Goal: Transaction & Acquisition: Purchase product/service

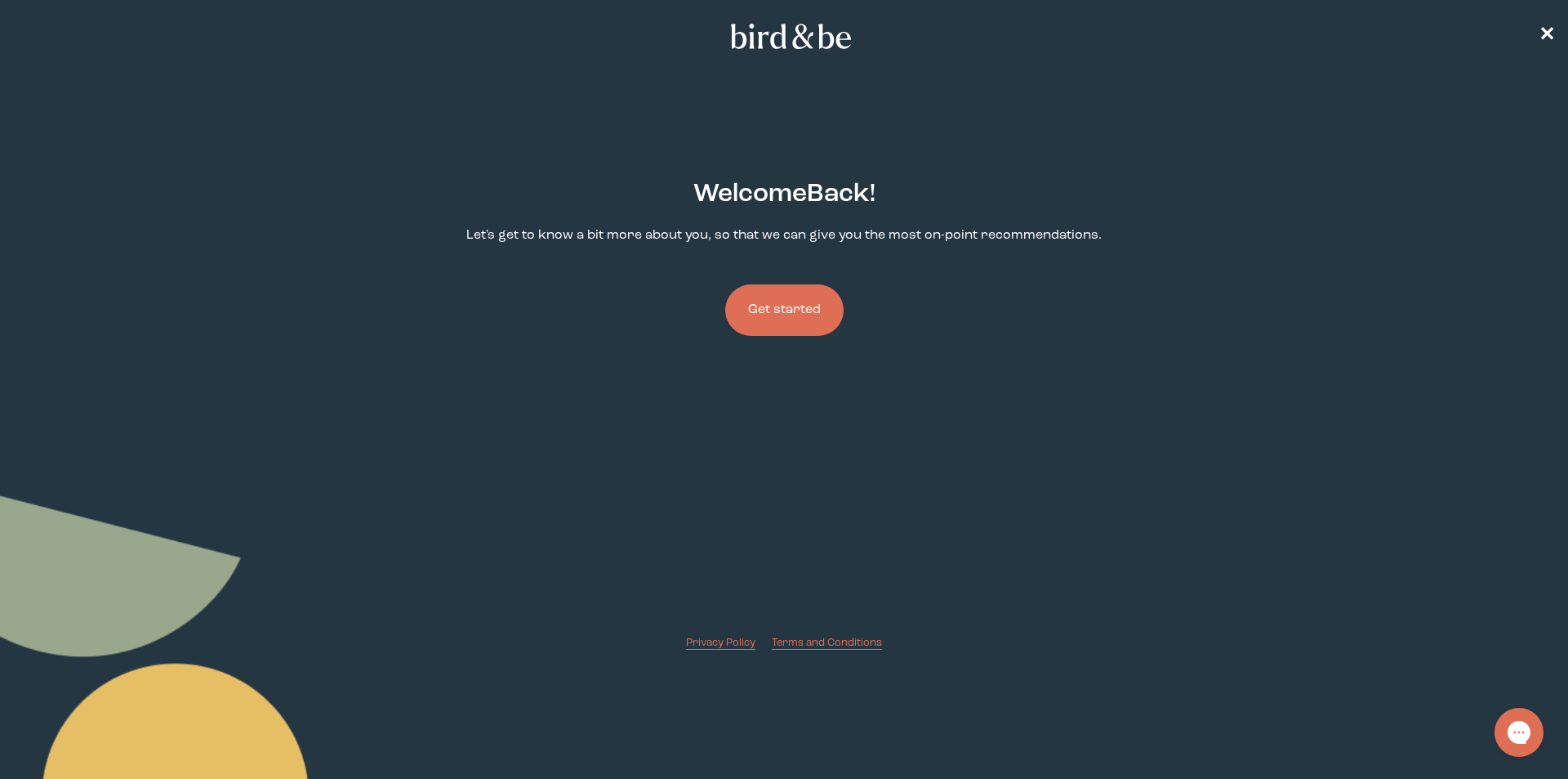
click at [818, 296] on button "Get started" at bounding box center [784, 310] width 119 height 52
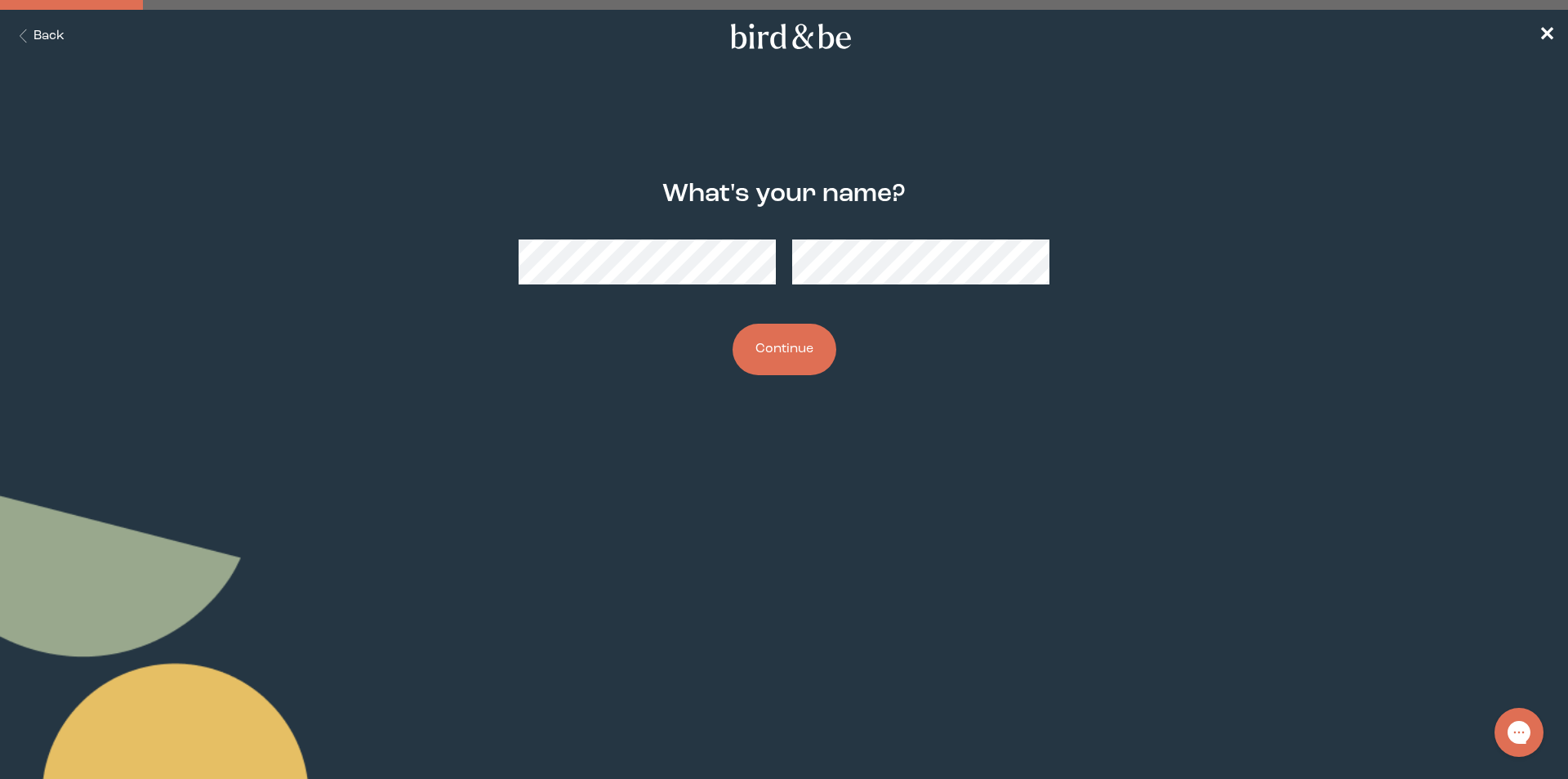
click at [732, 323] on button "Continue" at bounding box center [784, 349] width 104 height 52
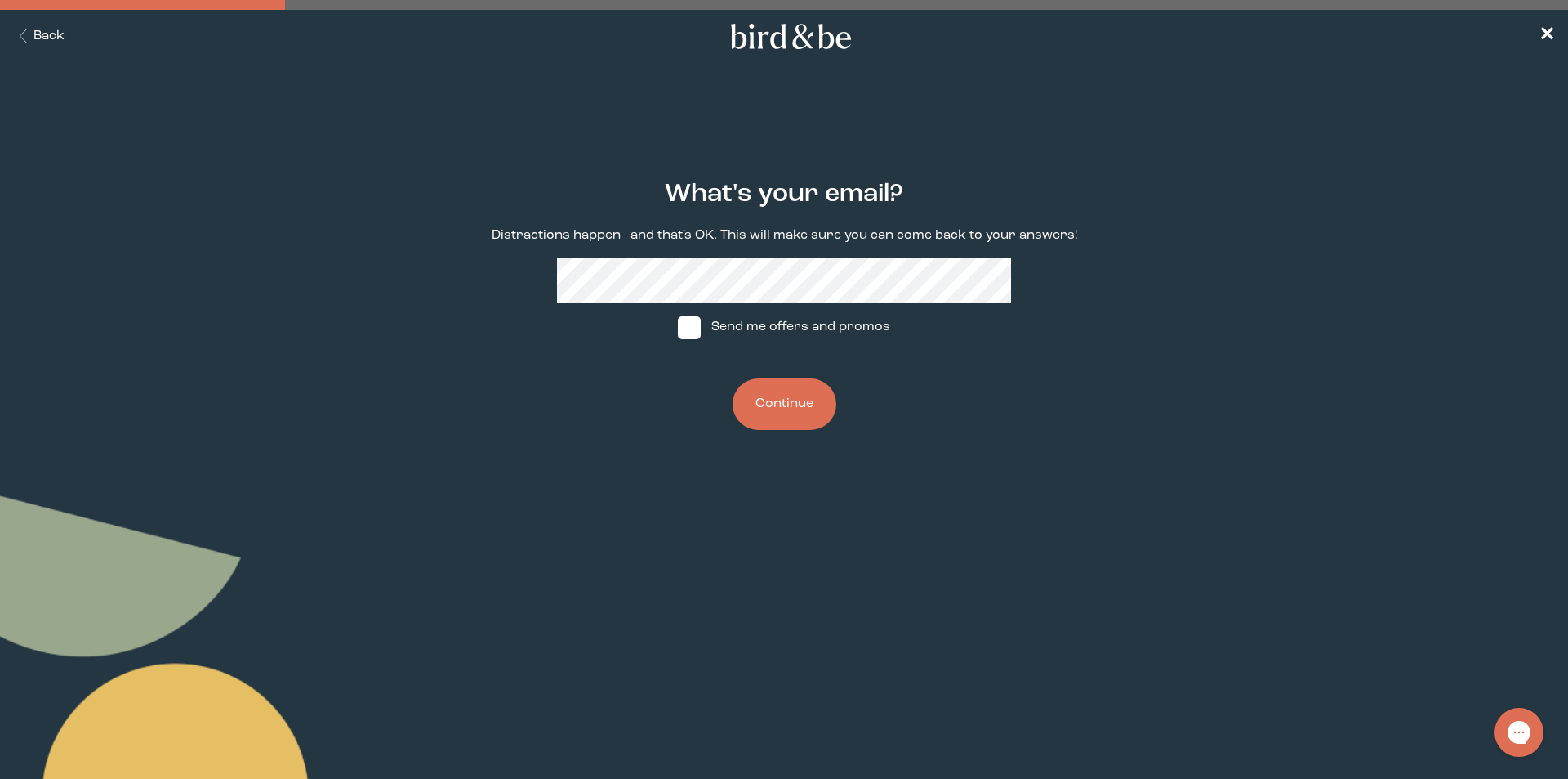
click at [693, 328] on span at bounding box center [688, 327] width 23 height 23
click at [678, 328] on input "Send me offers and promos" at bounding box center [677, 327] width 1 height 1
checkbox input "true"
click at [802, 402] on button "Continue" at bounding box center [784, 404] width 104 height 52
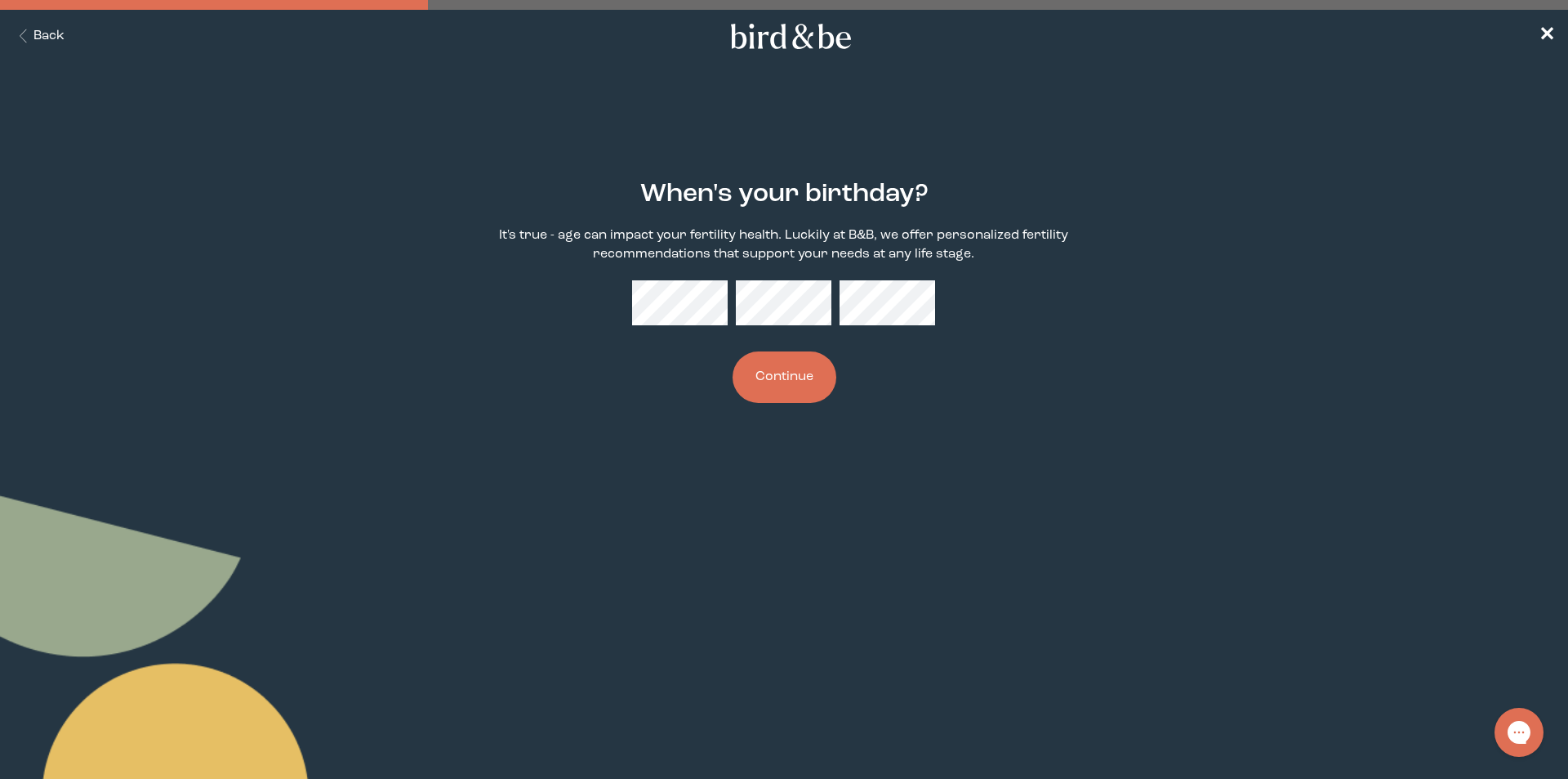
click at [784, 385] on button "Continue" at bounding box center [784, 377] width 104 height 52
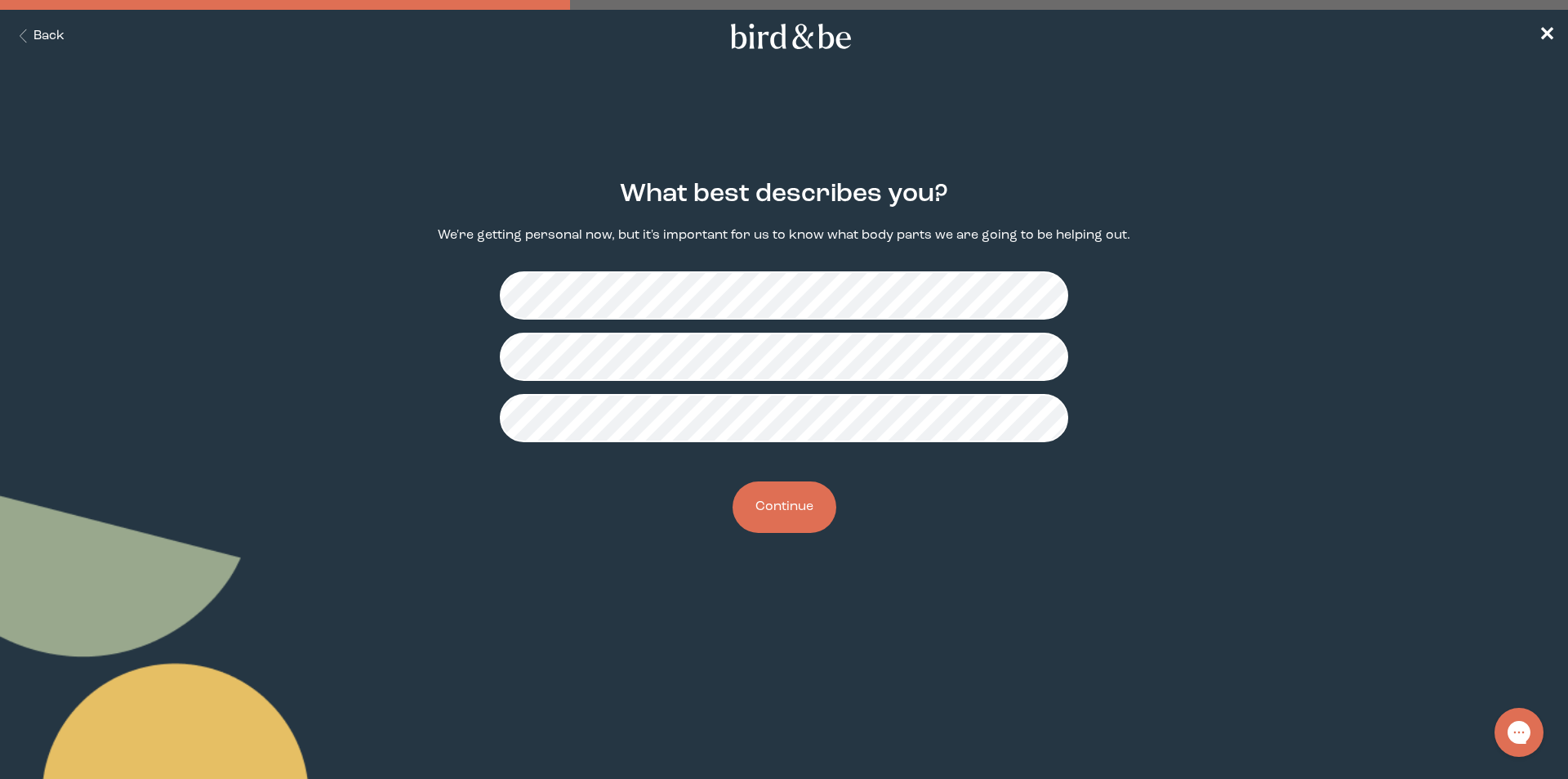
click at [808, 510] on button "Continue" at bounding box center [784, 507] width 104 height 52
click at [830, 509] on button "Continue" at bounding box center [784, 507] width 104 height 52
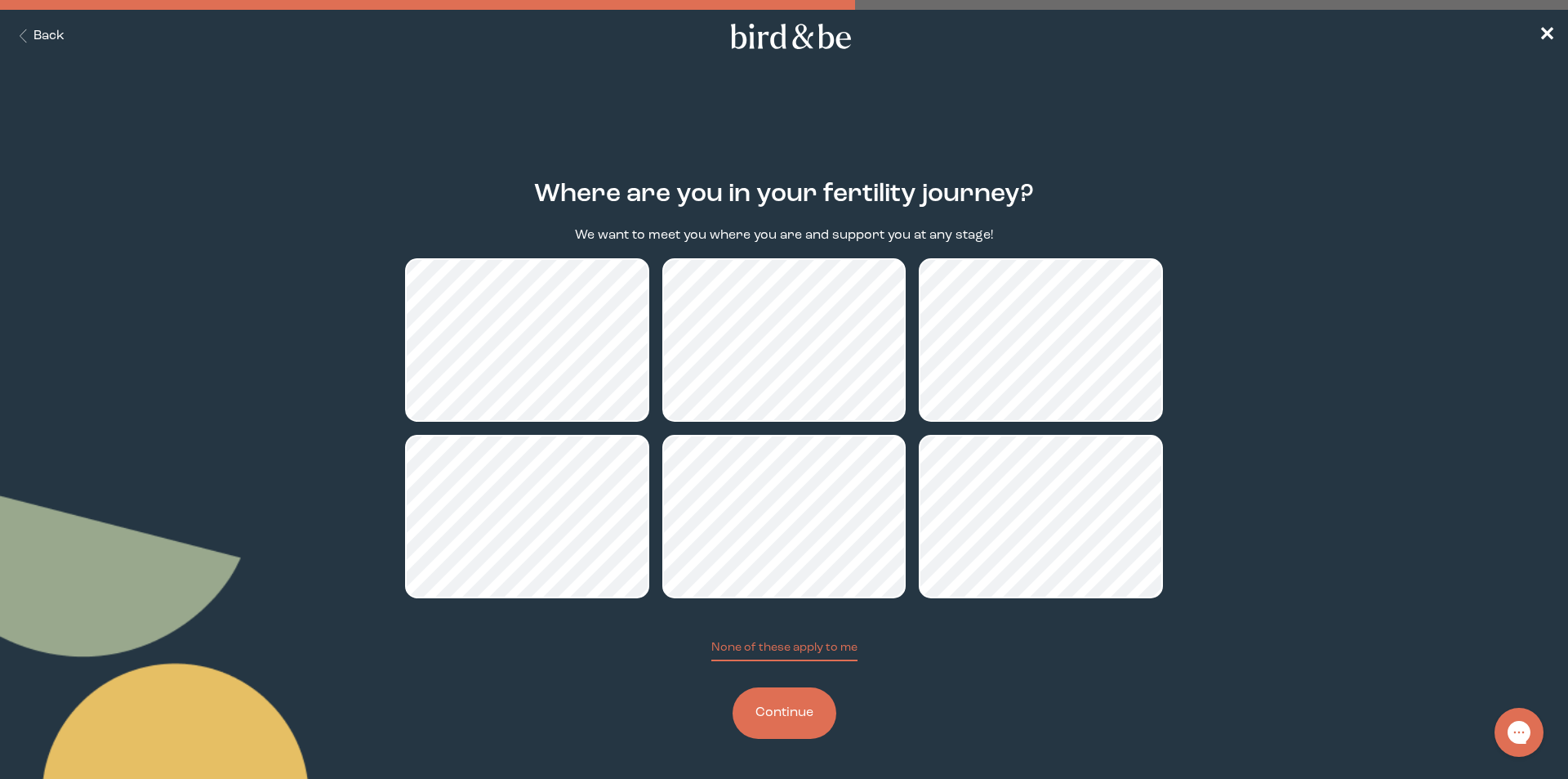
click at [747, 705] on button "Continue" at bounding box center [784, 713] width 104 height 52
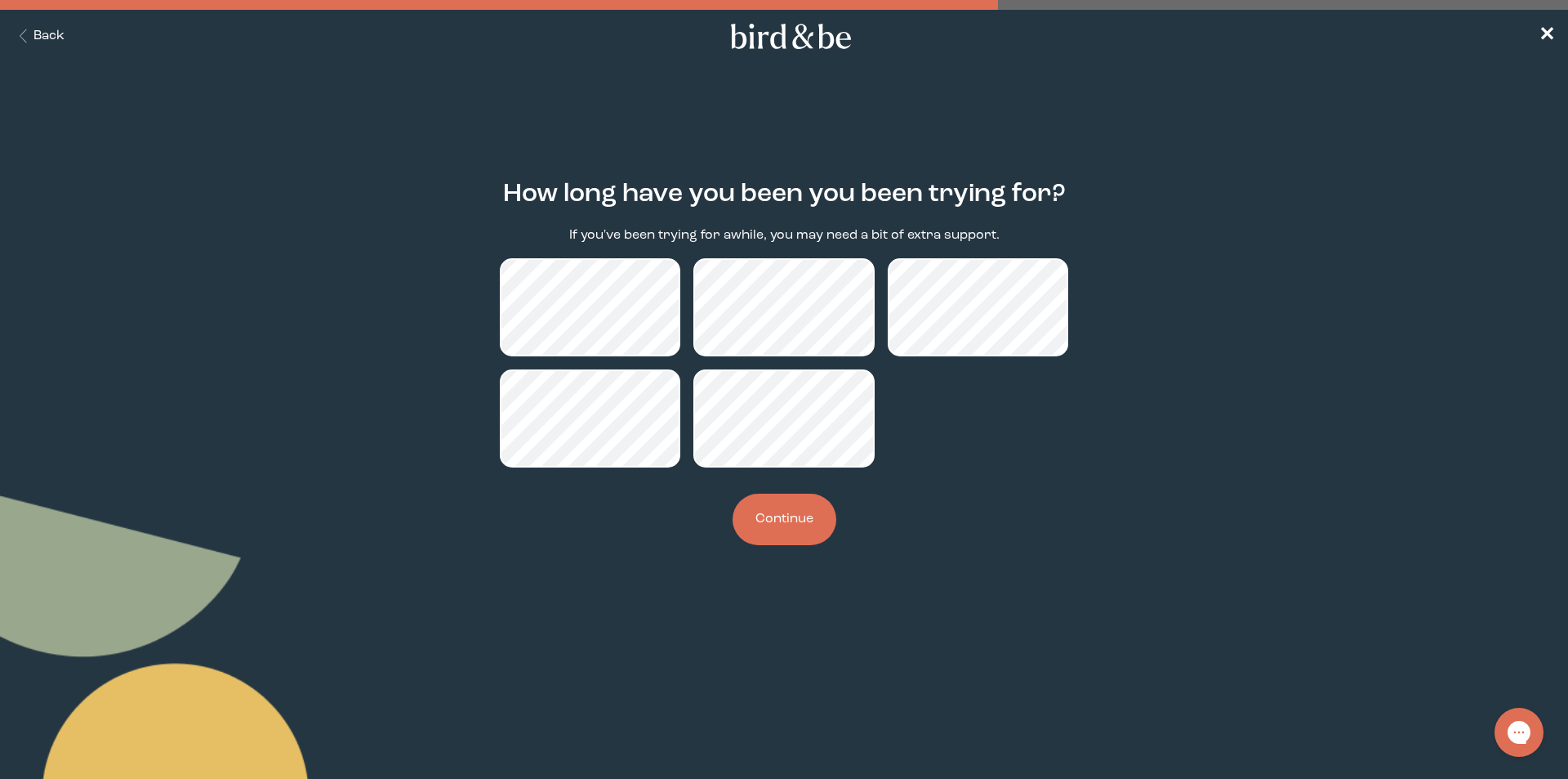
click at [799, 499] on button "Continue" at bounding box center [784, 519] width 104 height 52
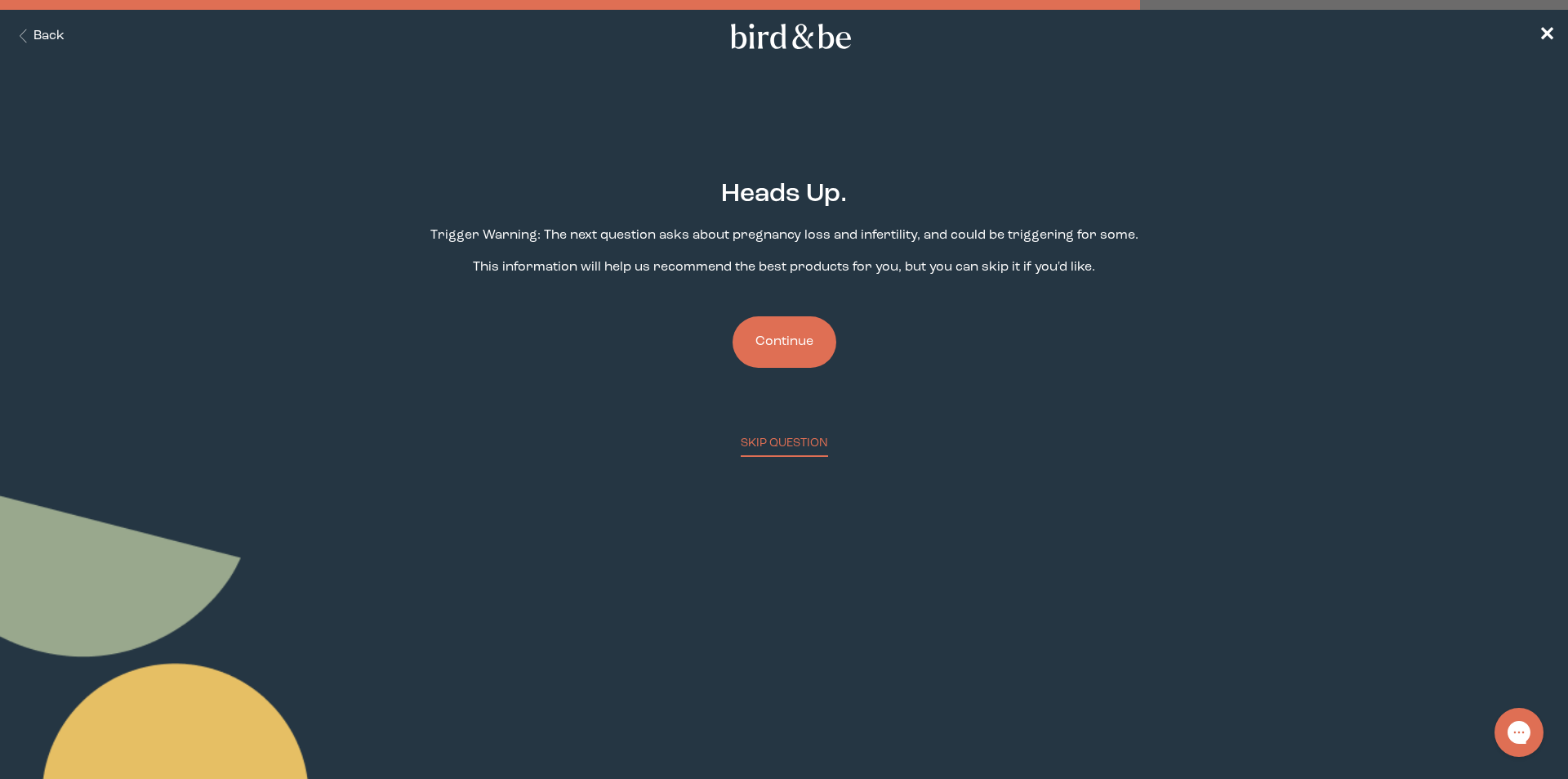
click at [792, 348] on button "Continue" at bounding box center [784, 342] width 104 height 52
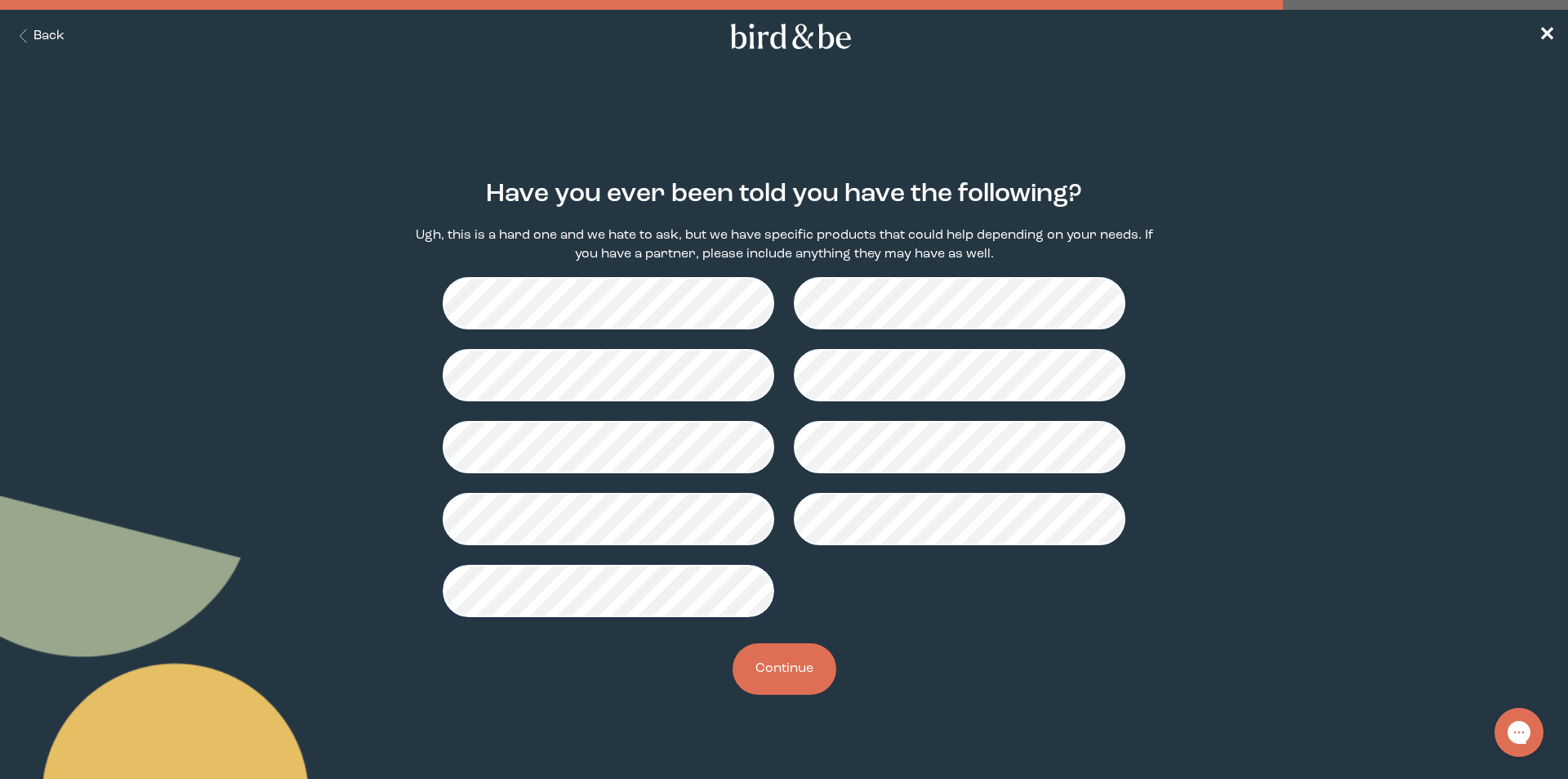
click at [784, 664] on button "Continue" at bounding box center [784, 669] width 104 height 52
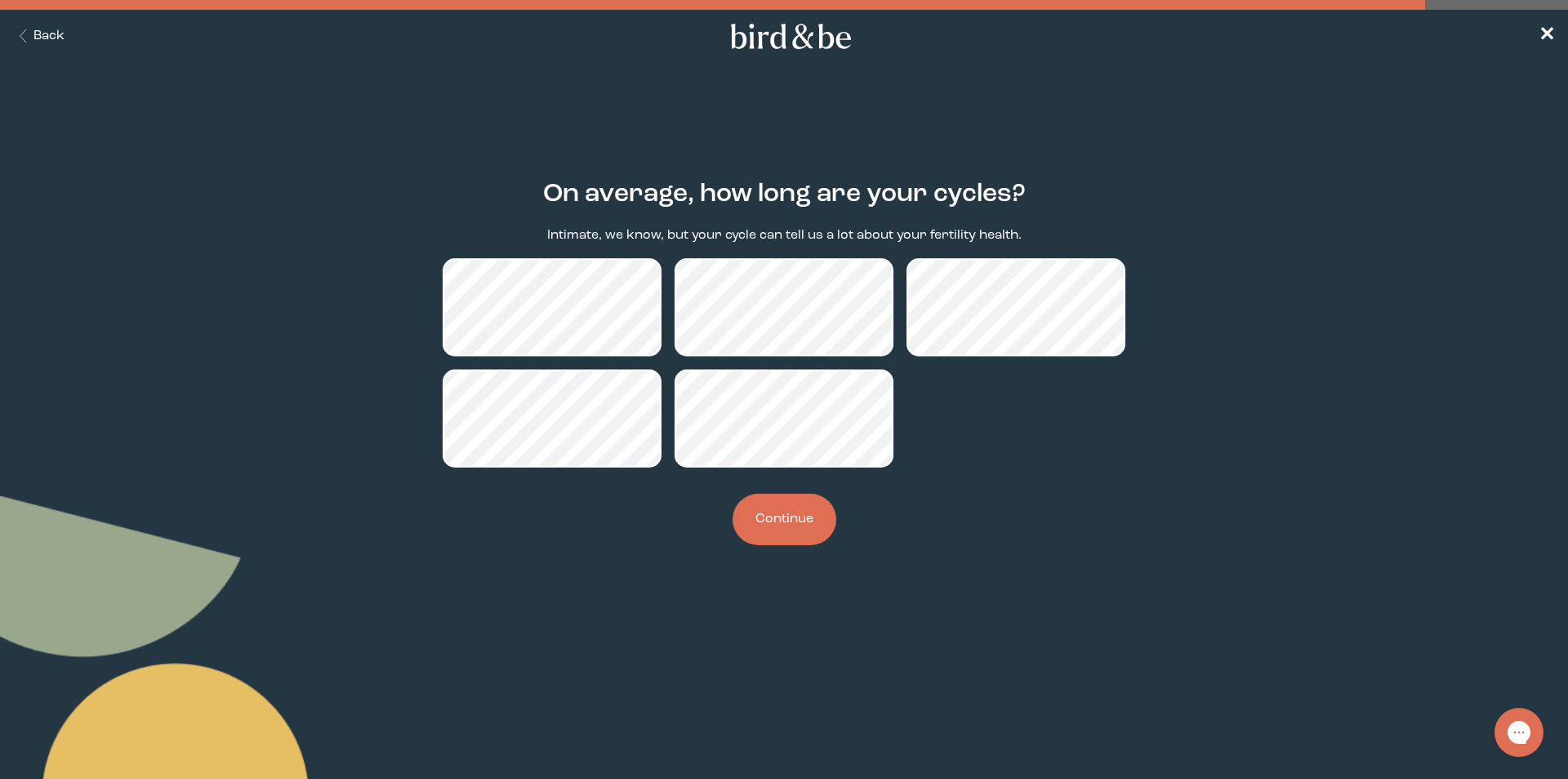
click at [783, 514] on button "Continue" at bounding box center [784, 519] width 104 height 52
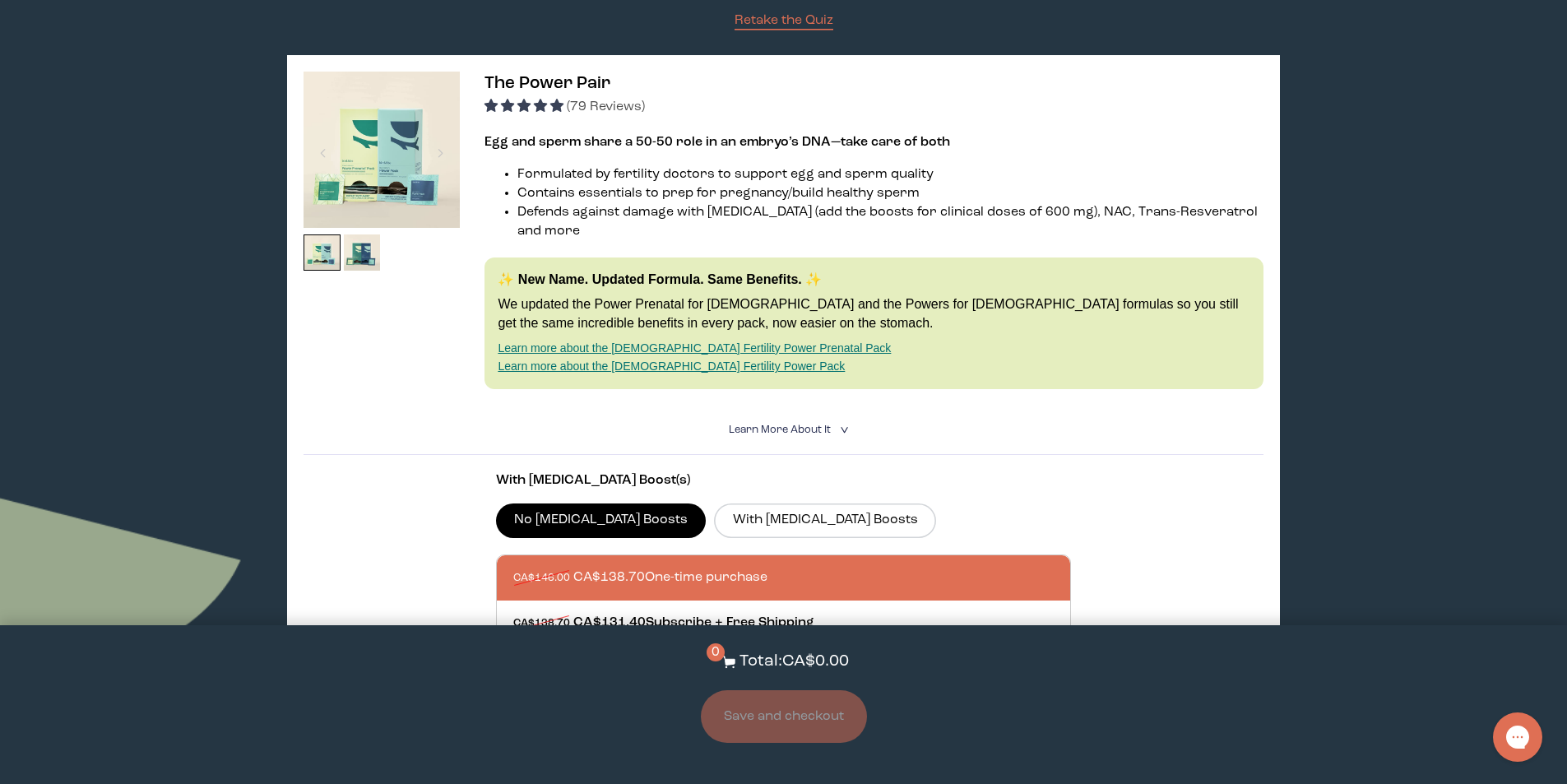
scroll to position [246, 0]
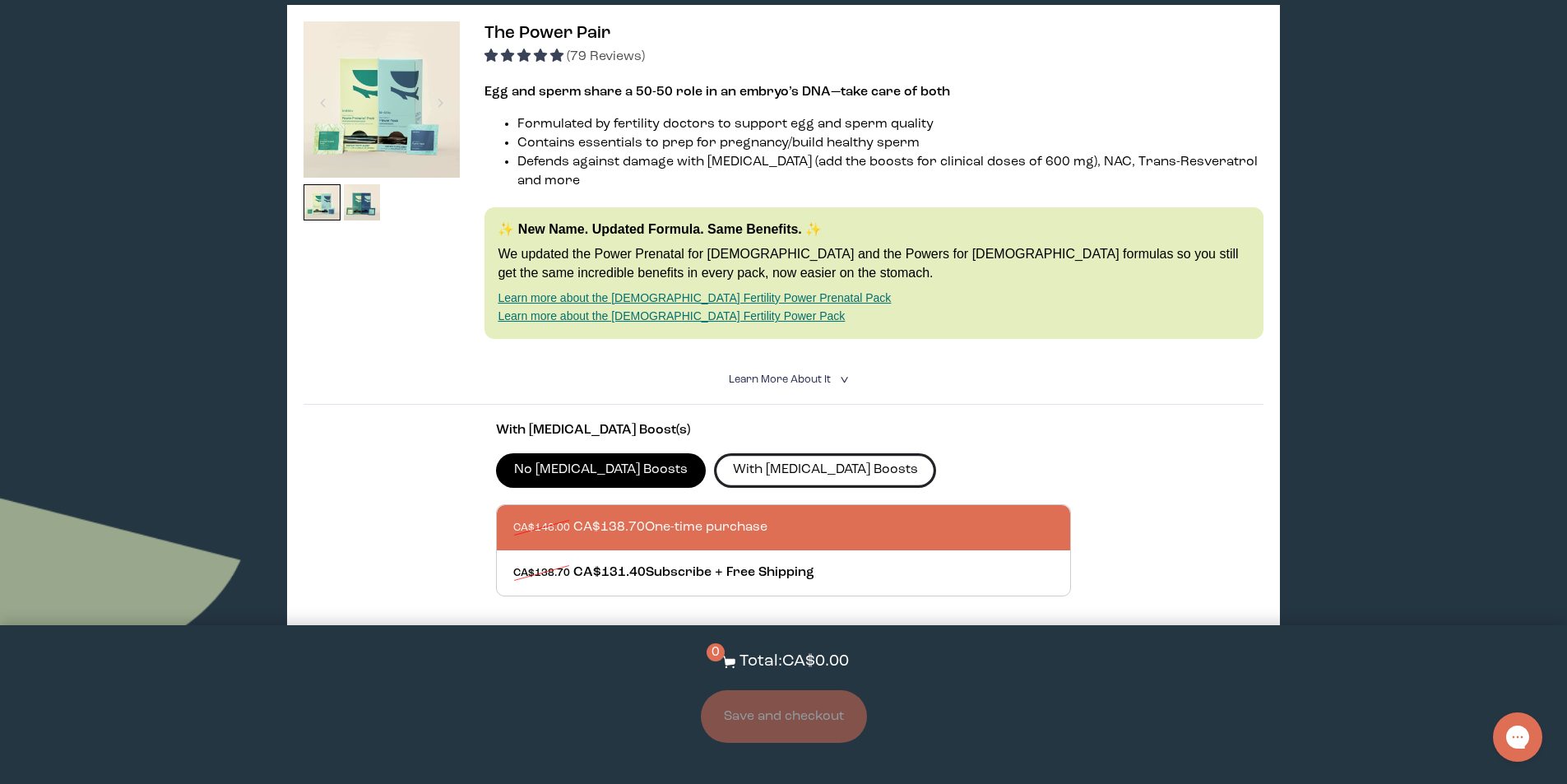
click at [722, 453] on label "With [MEDICAL_DATA] Boosts" at bounding box center [825, 470] width 223 height 35
click at [0, 0] on input "With [MEDICAL_DATA] Boosts" at bounding box center [0, 0] width 0 height 0
click at [556, 453] on label "No [MEDICAL_DATA] Boosts" at bounding box center [601, 470] width 211 height 35
click at [0, 0] on input "No [MEDICAL_DATA] Boosts" at bounding box center [0, 0] width 0 height 0
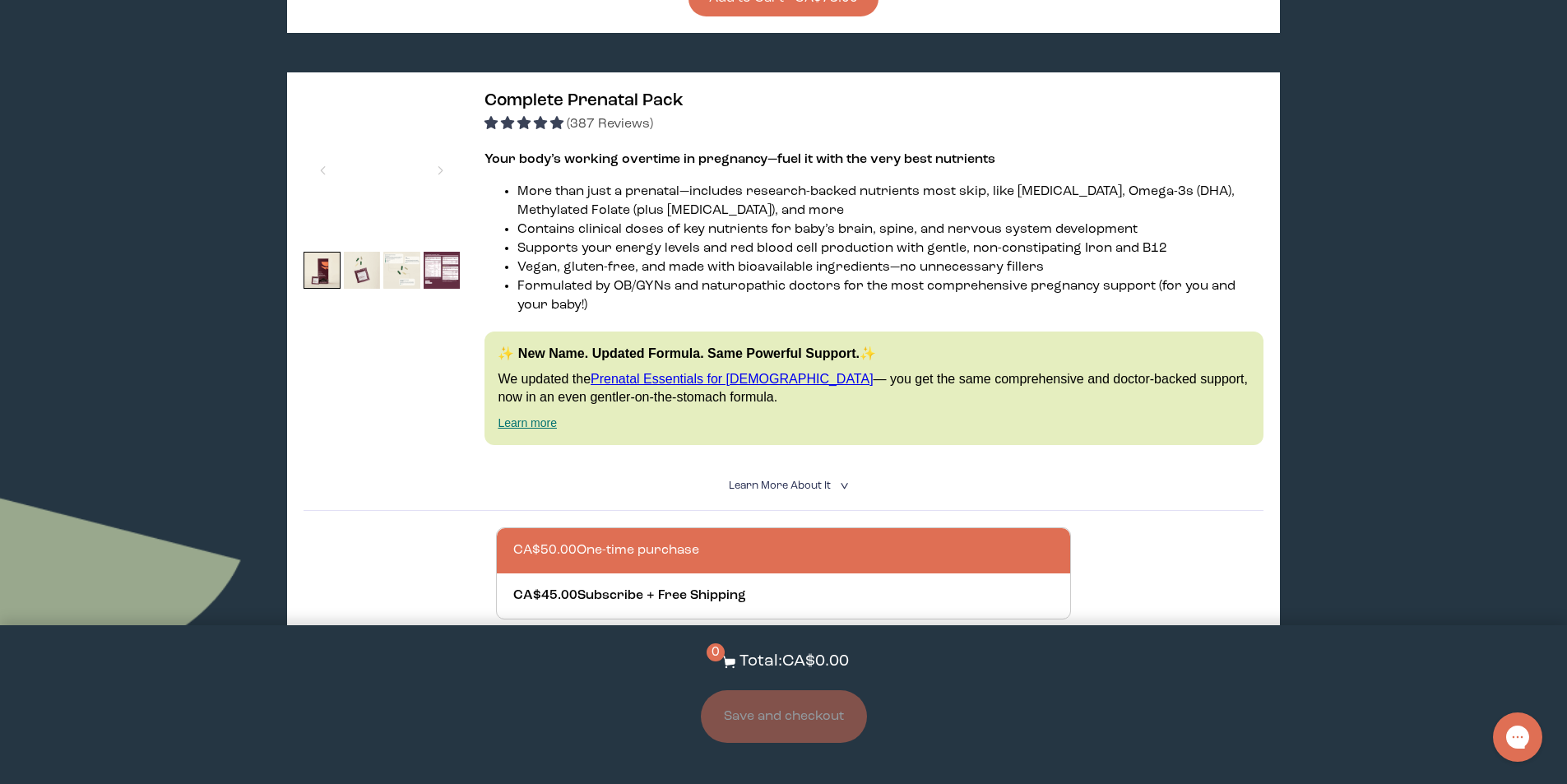
scroll to position [4358, 0]
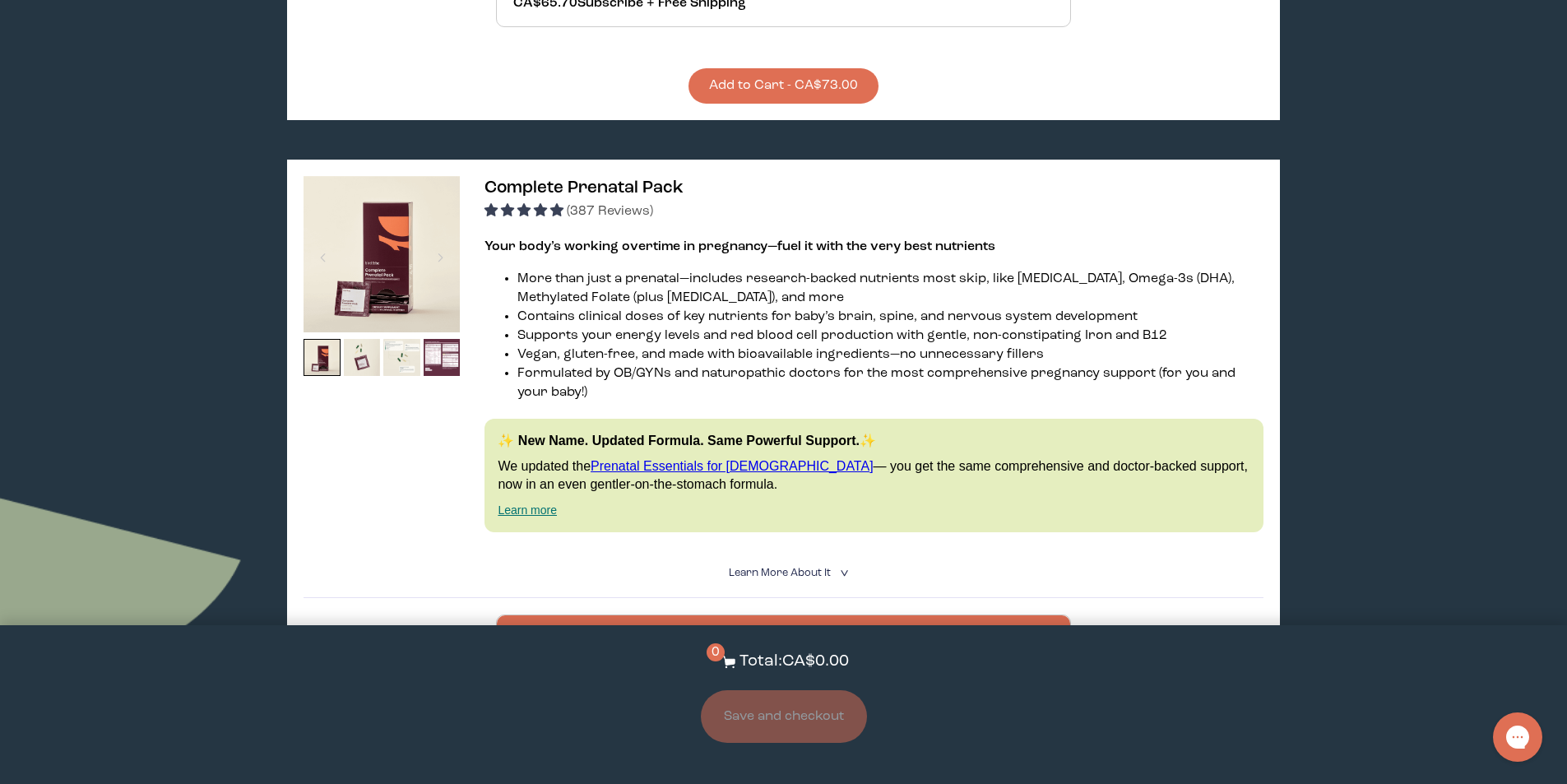
click at [593, 345] on li "Vegan, gluten-free, and made with bioavailable ingredients—no unnecessary fille…" at bounding box center [890, 354] width 746 height 19
drag, startPoint x: 655, startPoint y: 230, endPoint x: 821, endPoint y: 224, distance: 166.1
click at [821, 240] on strong "Your body’s working overtime in pregnancy—fuel it with the very best nutrients" at bounding box center [741, 246] width 511 height 13
drag, startPoint x: 757, startPoint y: 222, endPoint x: 739, endPoint y: 222, distance: 18.0
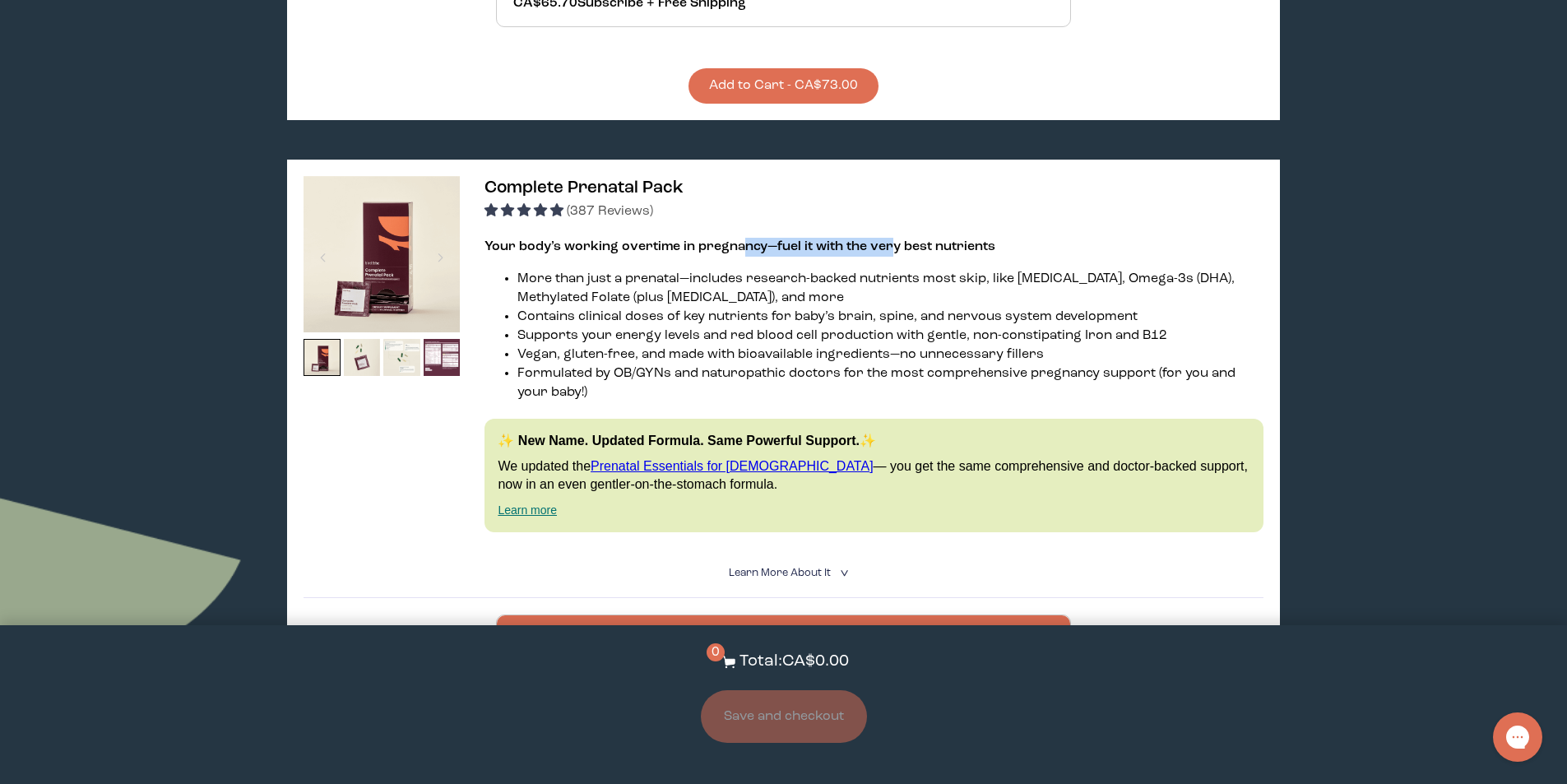
click at [739, 240] on strong "Your body’s working overtime in pregnancy—fuel it with the very best nutrients" at bounding box center [741, 246] width 511 height 13
drag, startPoint x: 543, startPoint y: 293, endPoint x: 576, endPoint y: 297, distance: 33.2
click at [576, 307] on li "Contains clinical doses of key nutrients for baby’s brain, spine, and nervous s…" at bounding box center [890, 316] width 746 height 19
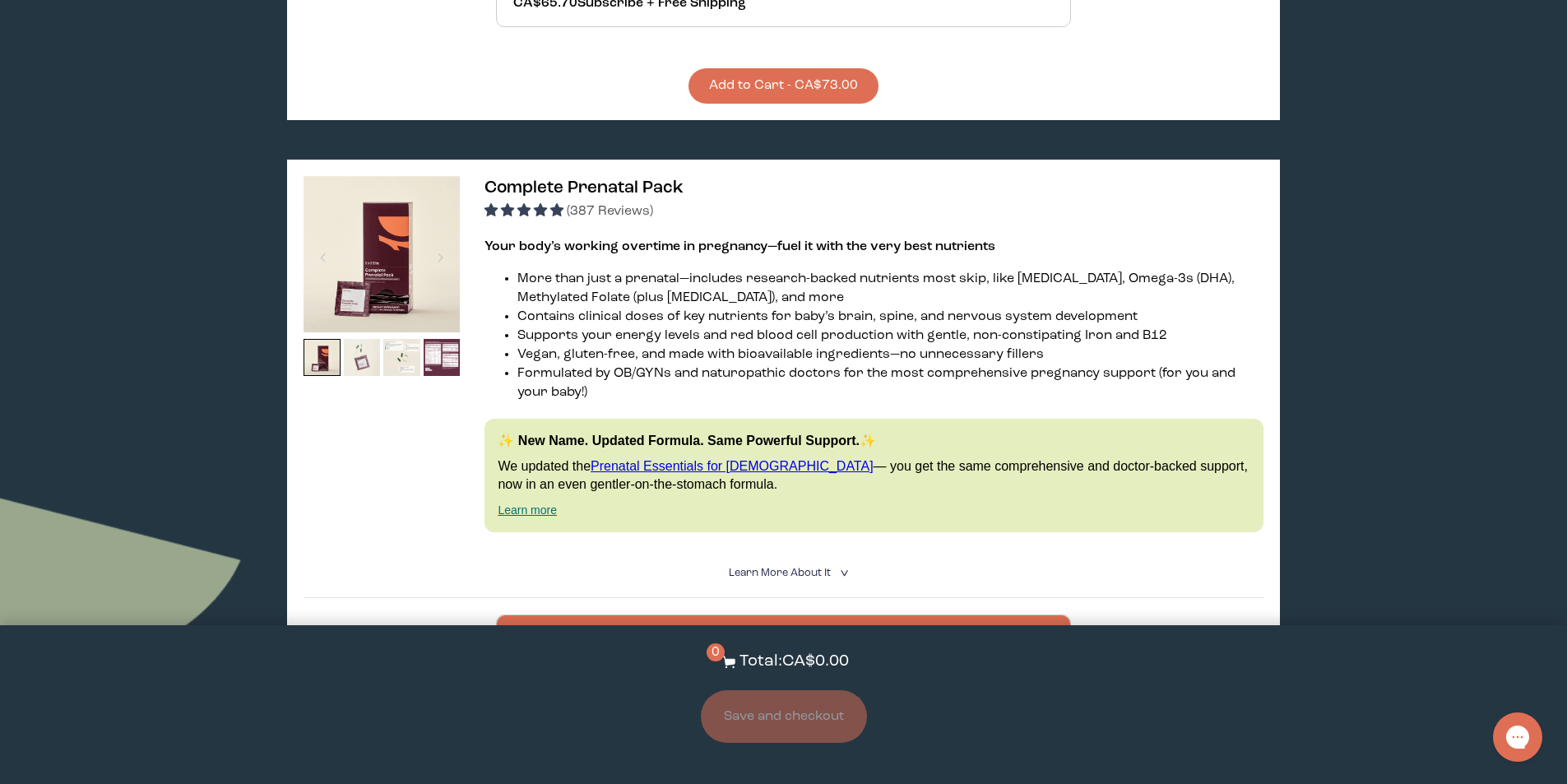
click at [364, 344] on img at bounding box center [362, 357] width 37 height 37
click at [458, 344] on img at bounding box center [442, 357] width 37 height 37
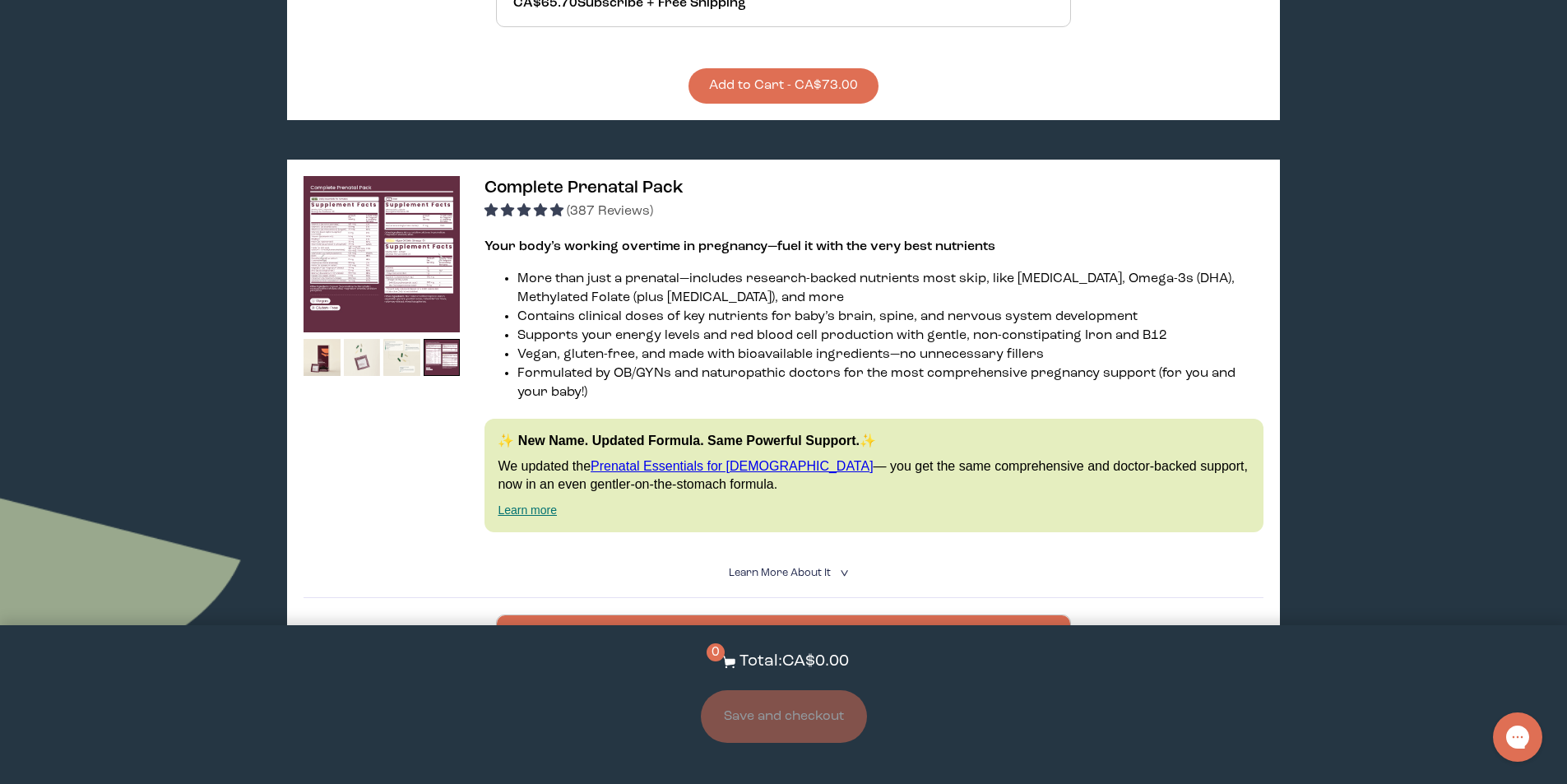
click at [365, 343] on img at bounding box center [362, 357] width 37 height 37
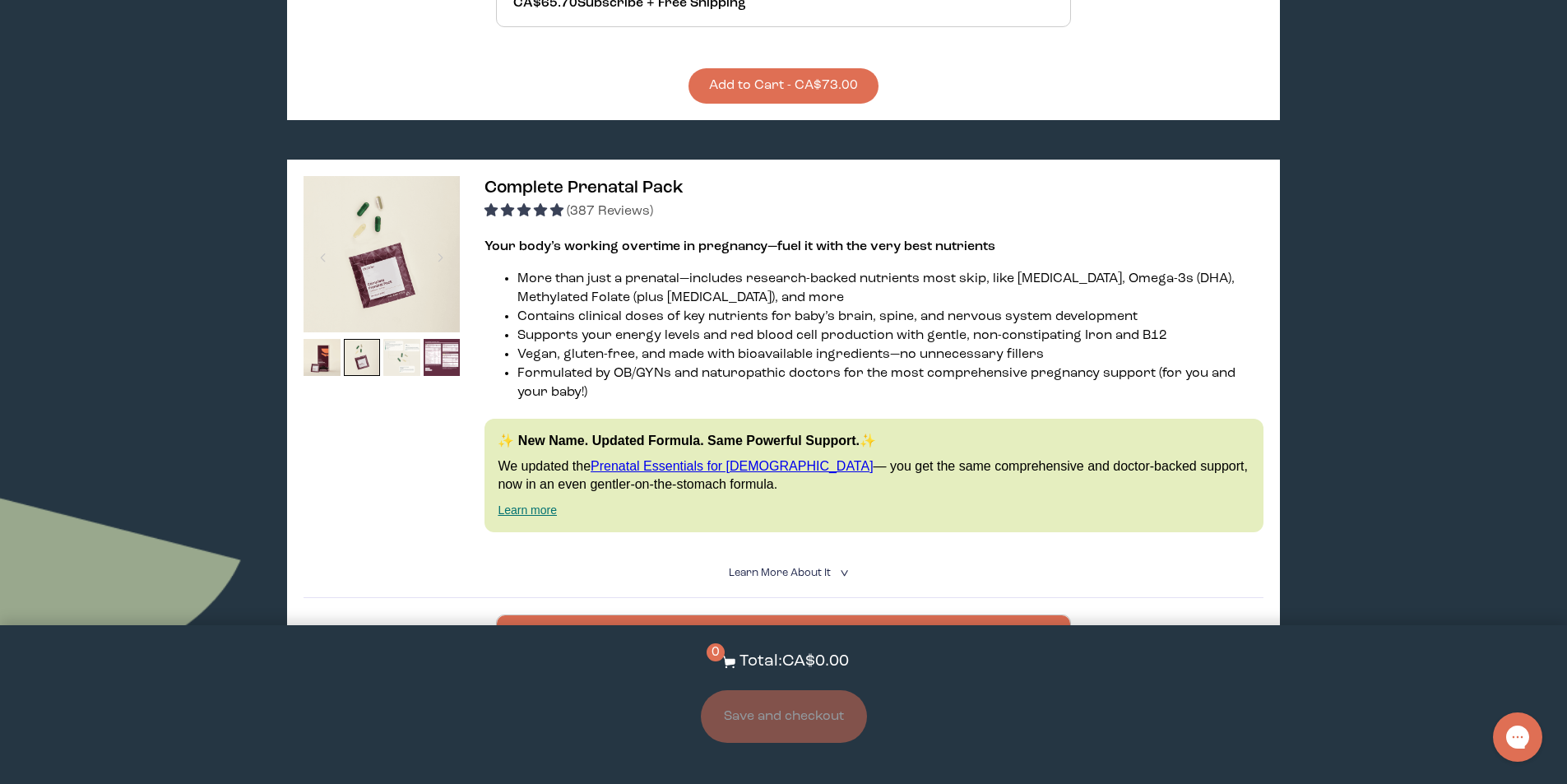
click at [389, 342] on img at bounding box center [401, 357] width 37 height 37
click at [305, 345] on img at bounding box center [321, 357] width 37 height 37
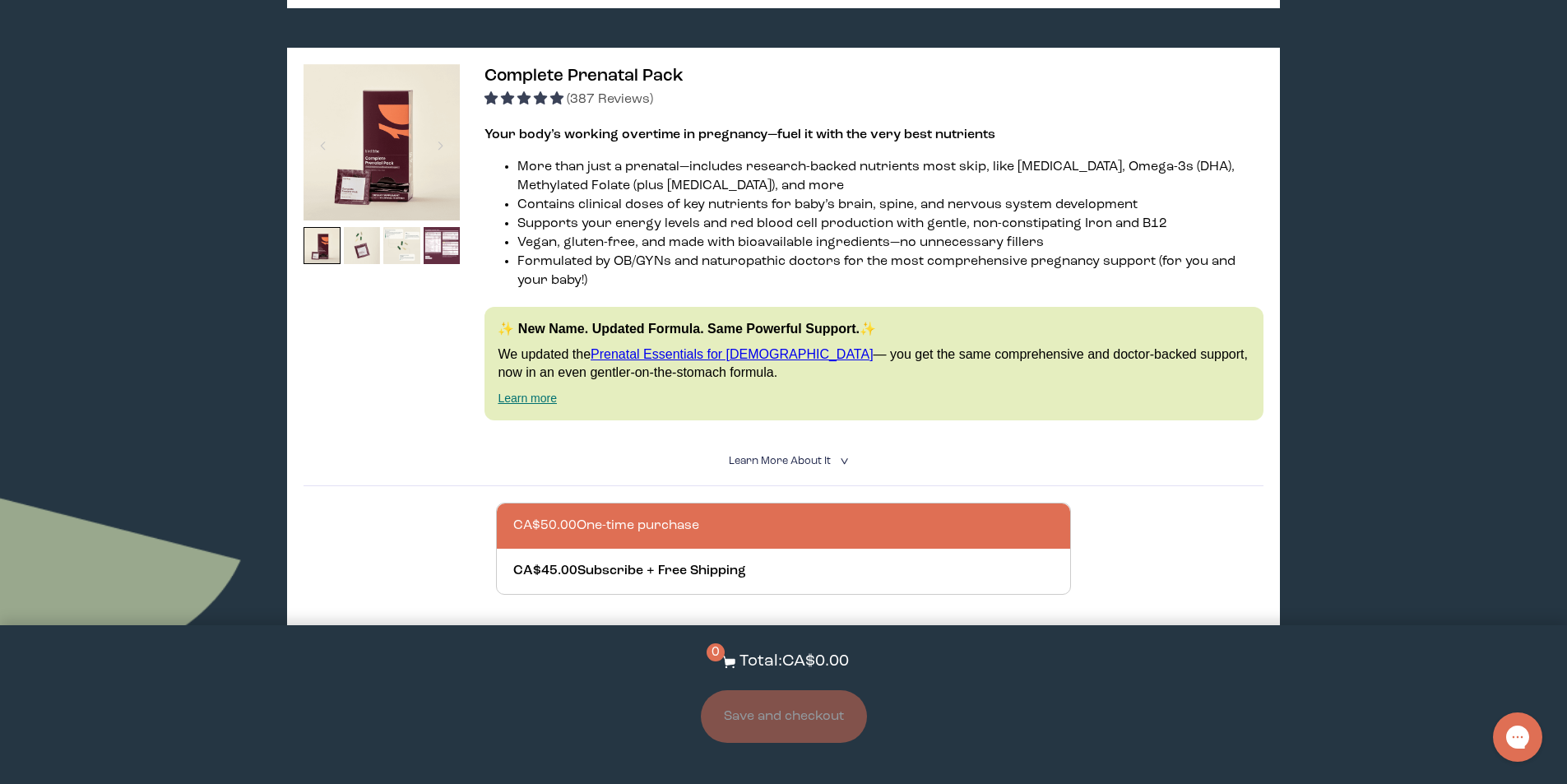
scroll to position [4441, 0]
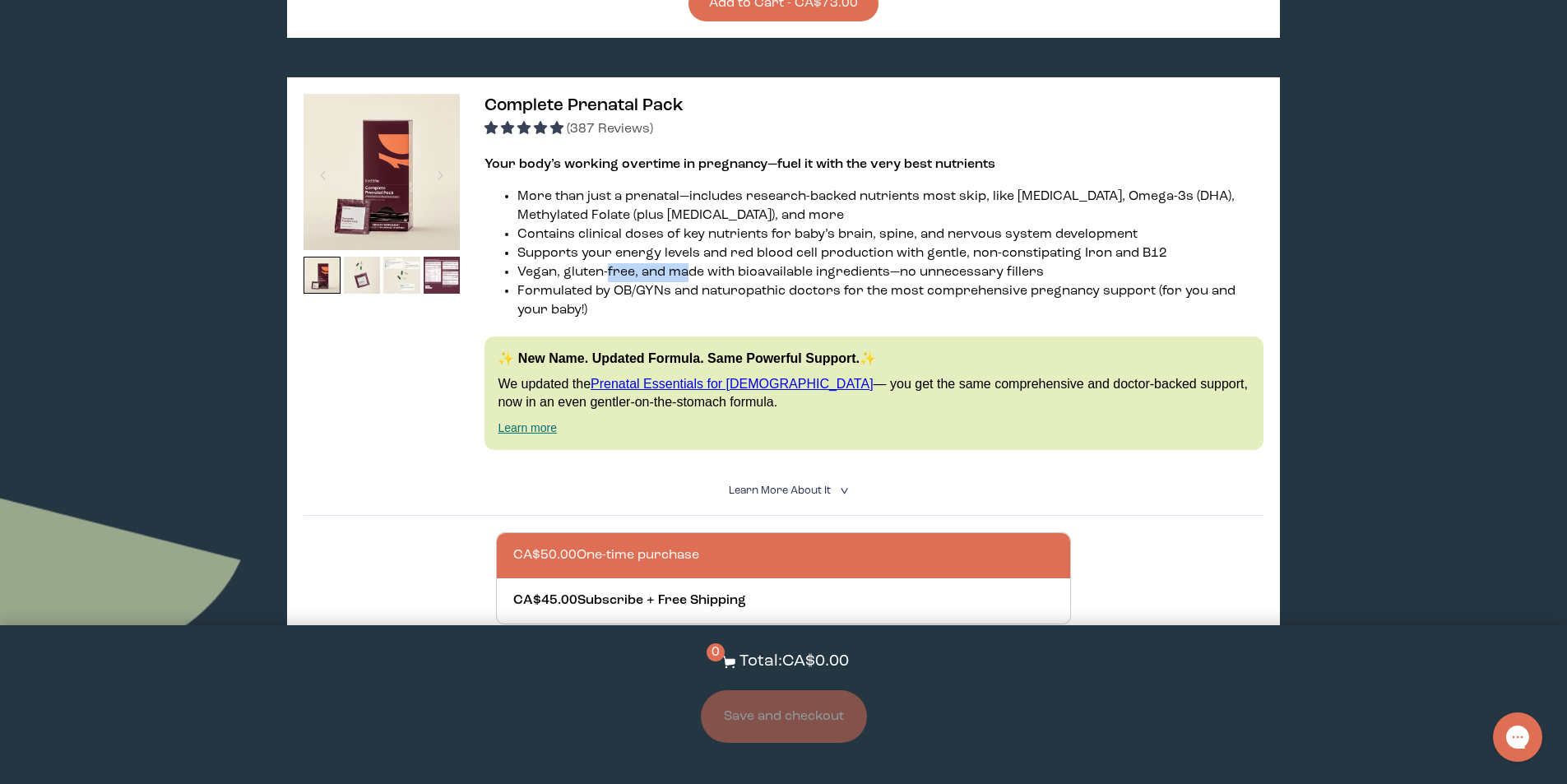
drag, startPoint x: 607, startPoint y: 251, endPoint x: 687, endPoint y: 250, distance: 80.0
click at [687, 263] on li "Vegan, gluten-free, and made with bioavailable ingredients—no unnecessary fille…" at bounding box center [890, 272] width 746 height 19
drag, startPoint x: 718, startPoint y: 229, endPoint x: 630, endPoint y: 234, distance: 88.1
click at [630, 244] on li "Supports your energy levels and red blood cell production with gentle, non-cons…" at bounding box center [890, 253] width 746 height 19
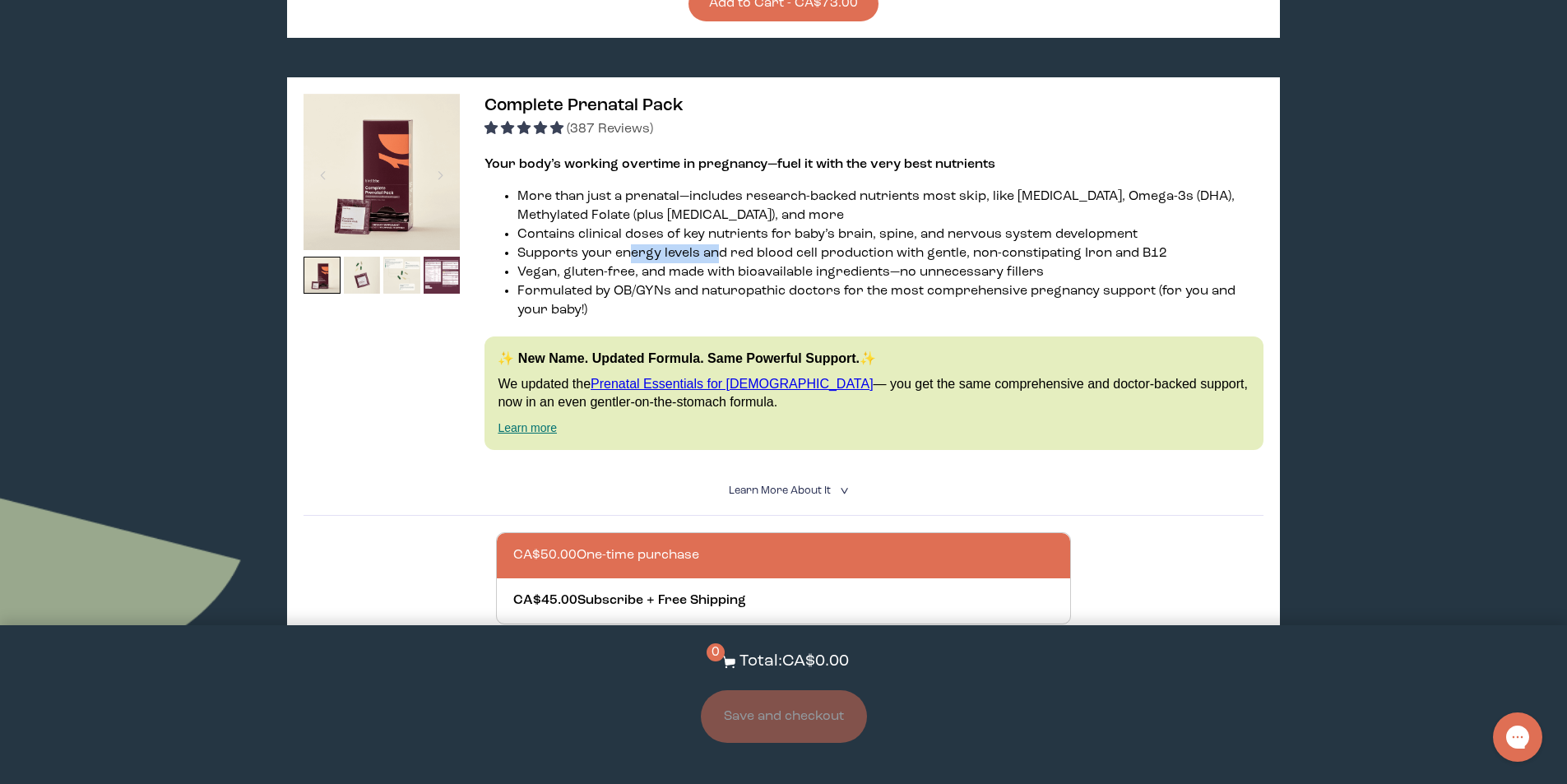
click at [630, 244] on li "Supports your energy levels and red blood cell production with gentle, non-cons…" at bounding box center [890, 253] width 746 height 19
click at [750, 544] on div at bounding box center [799, 555] width 574 height 45
click at [513, 546] on input "CA$50.00 One-time purchase" at bounding box center [513, 546] width 1 height 1
click at [509, 194] on ul "More than just a prenatal—includes research-backed nutrients most skip, like [M…" at bounding box center [874, 253] width 779 height 133
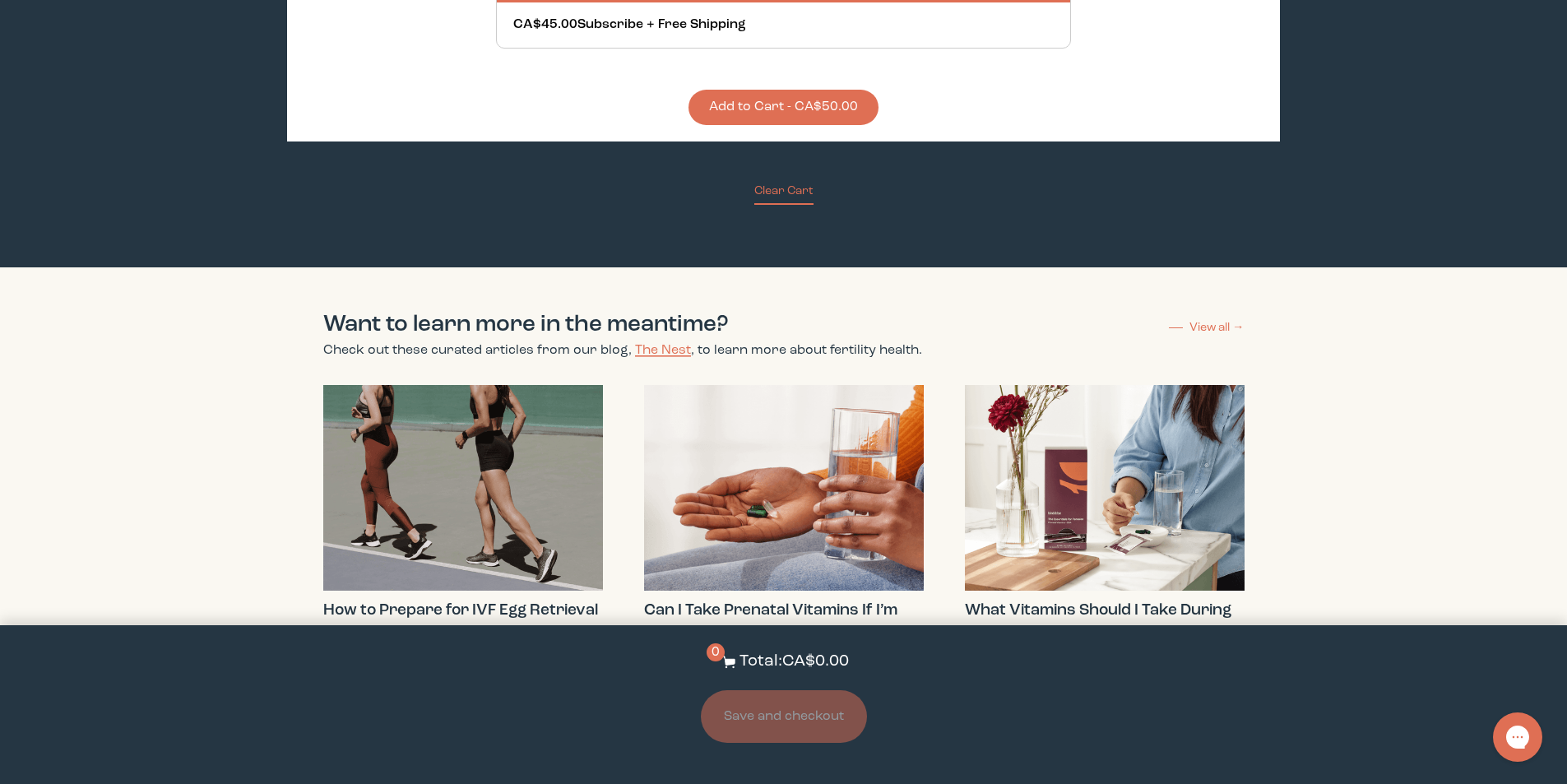
scroll to position [4769, 0]
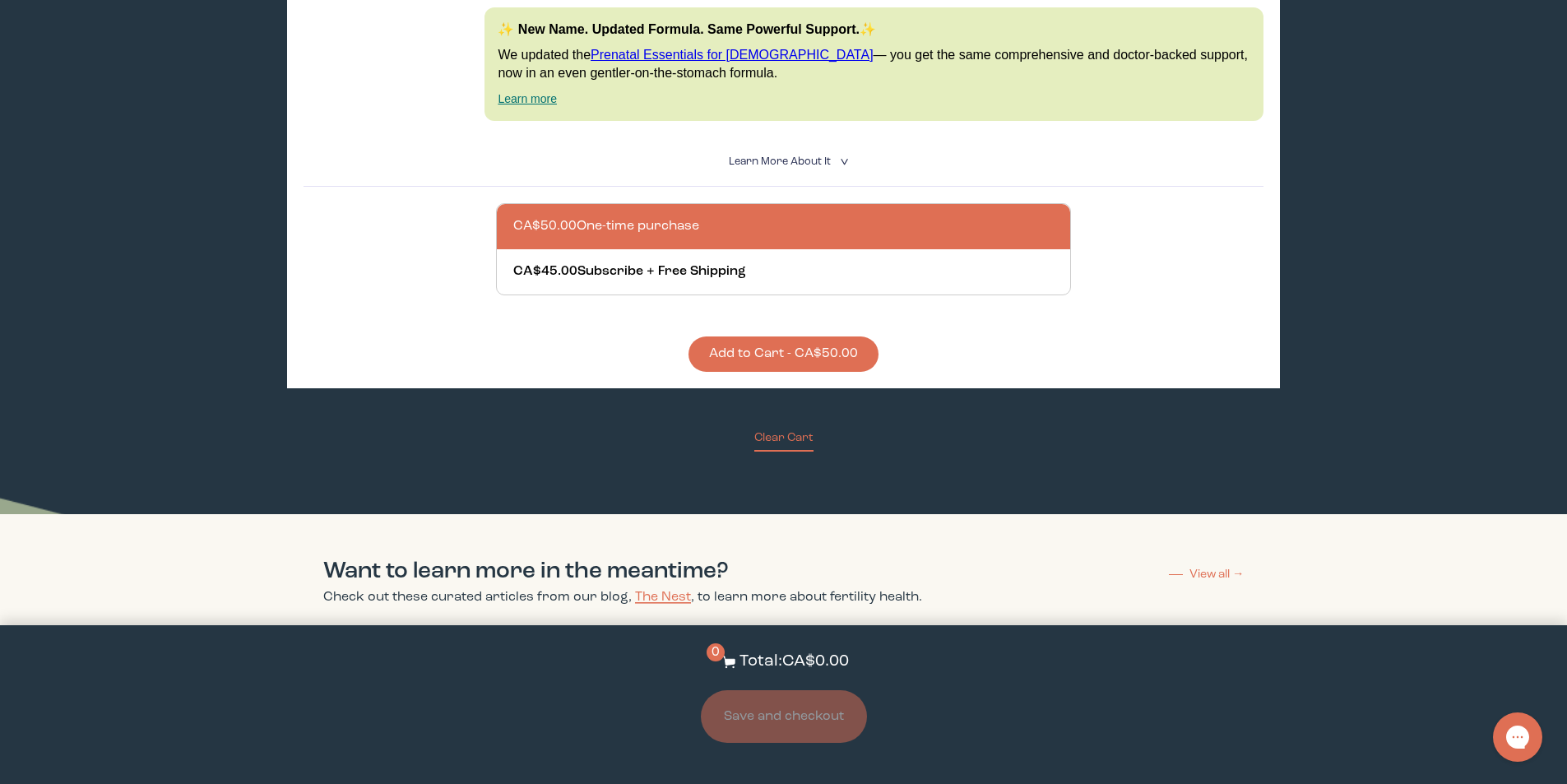
click at [746, 336] on button "Add to Cart - CA$50.00" at bounding box center [784, 353] width 190 height 35
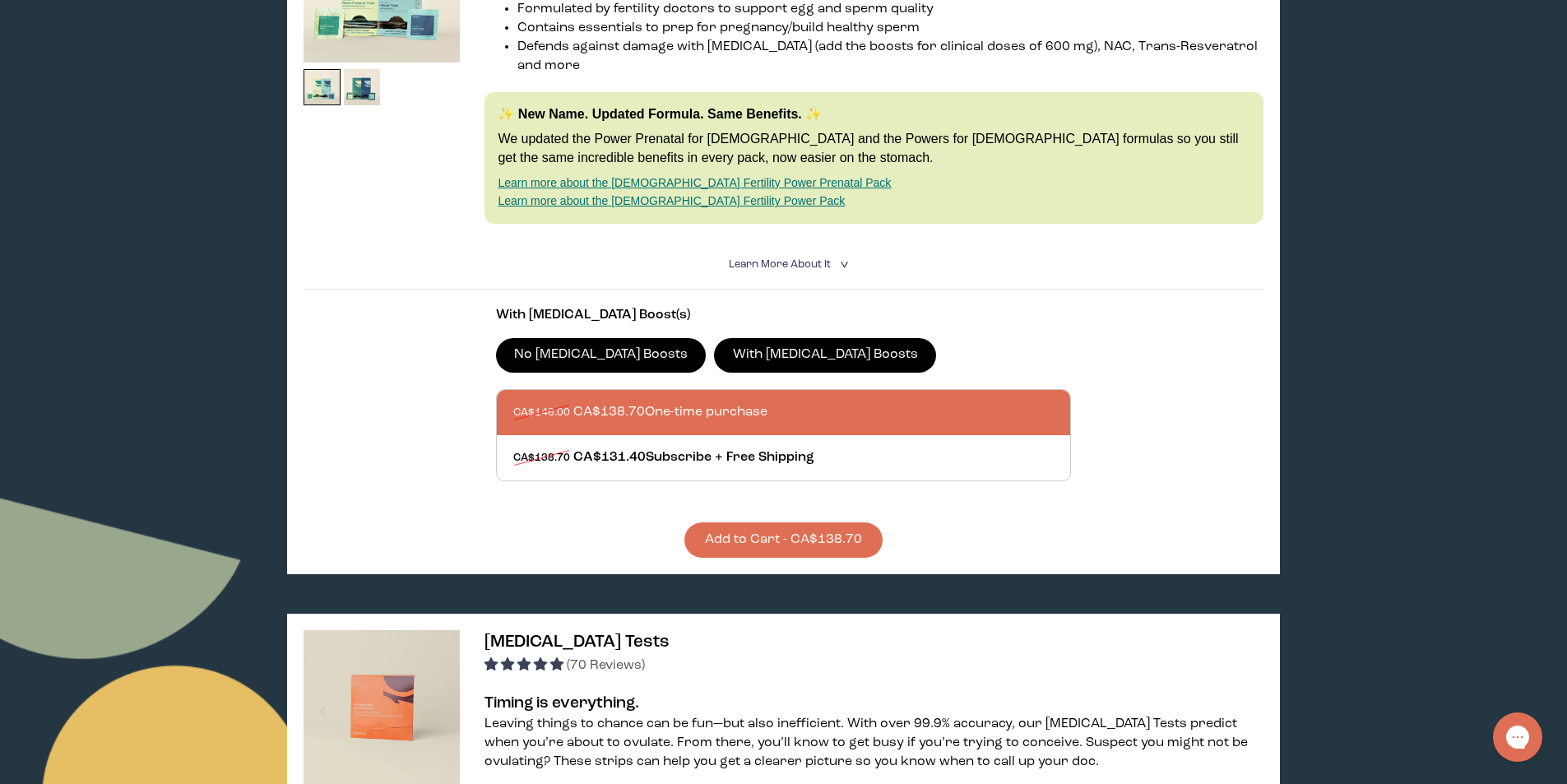
scroll to position [0, 0]
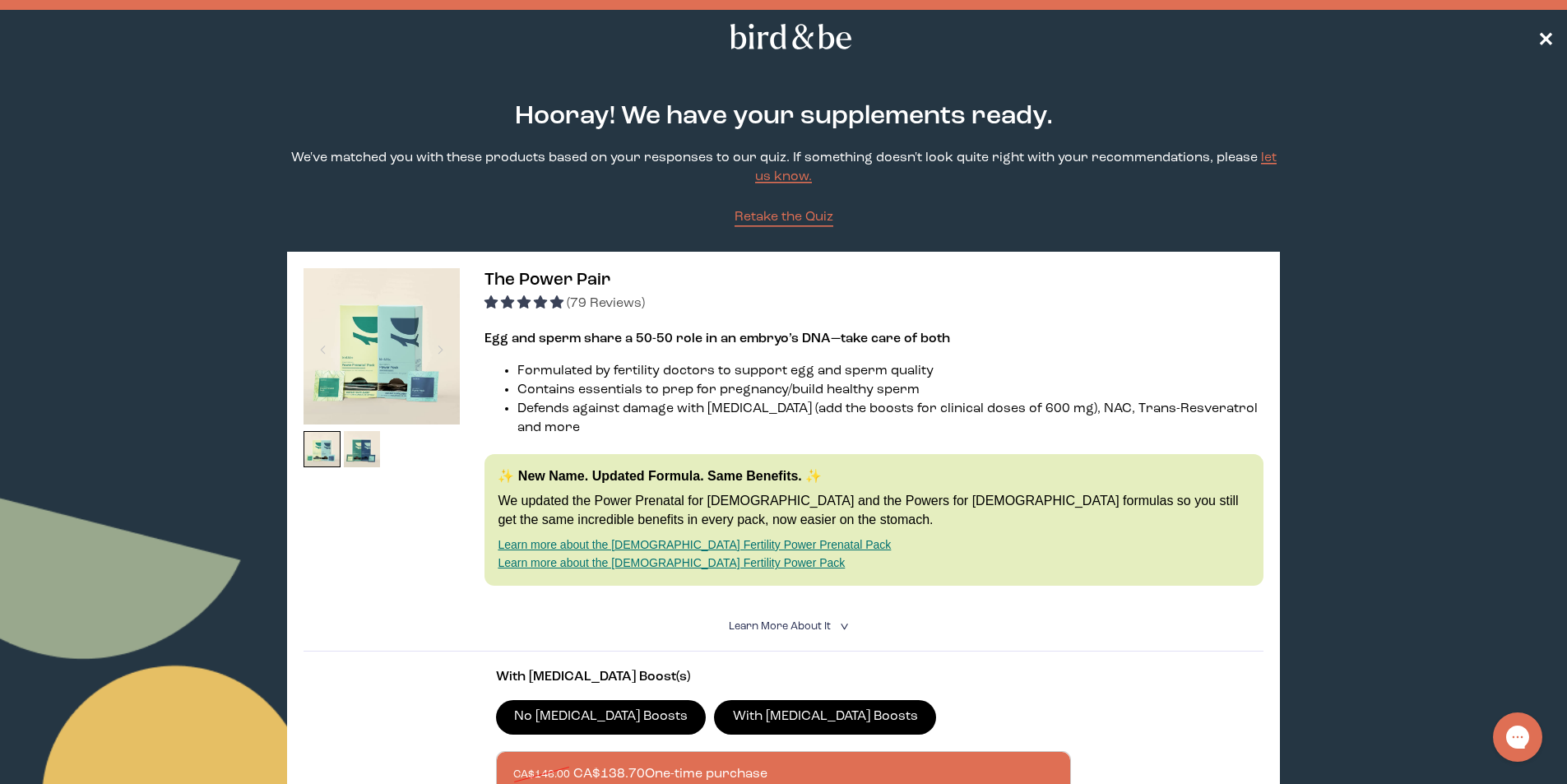
click at [1544, 33] on span "✕" at bounding box center [1546, 37] width 16 height 20
